Goal: Task Accomplishment & Management: Manage account settings

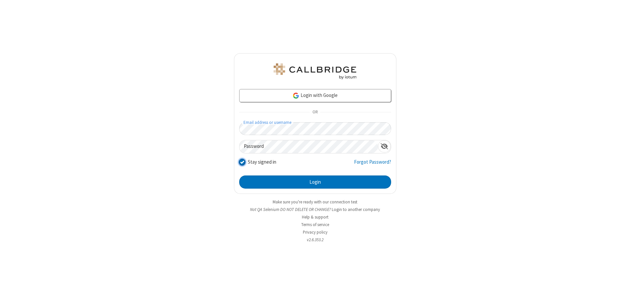
click at [242, 162] on input "Stay signed in" at bounding box center [242, 161] width 6 height 7
checkbox input "false"
click at [315, 182] on button "Login" at bounding box center [315, 181] width 152 height 13
click at [242, 162] on input "Stay signed in" at bounding box center [242, 161] width 6 height 7
checkbox input "false"
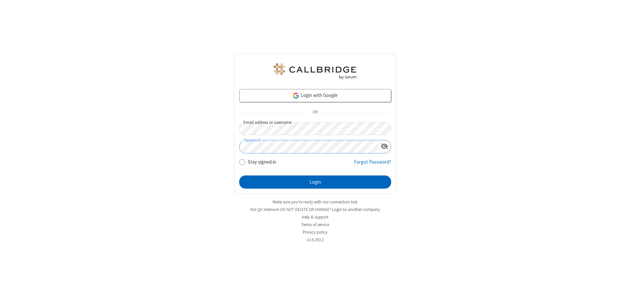
click at [315, 182] on button "Login" at bounding box center [315, 181] width 152 height 13
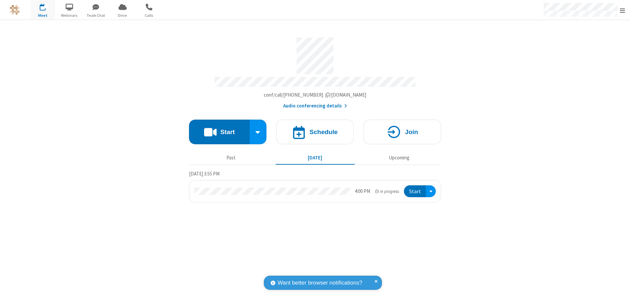
click at [623, 10] on span "Open menu" at bounding box center [622, 10] width 5 height 7
